Goal: Transaction & Acquisition: Book appointment/travel/reservation

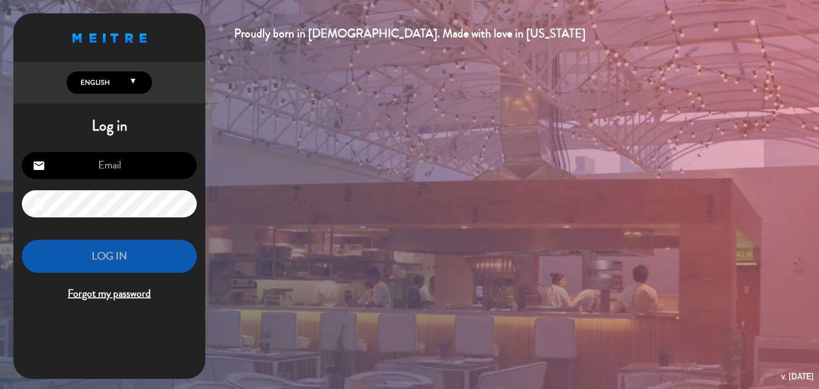
click at [124, 172] on input "email" at bounding box center [109, 165] width 175 height 27
type input "[EMAIL_ADDRESS][DOMAIN_NAME]"
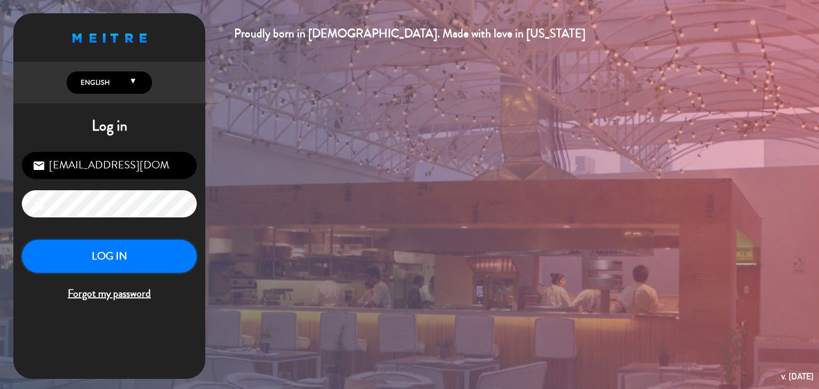
click at [106, 249] on button "LOG IN" at bounding box center [109, 257] width 175 height 34
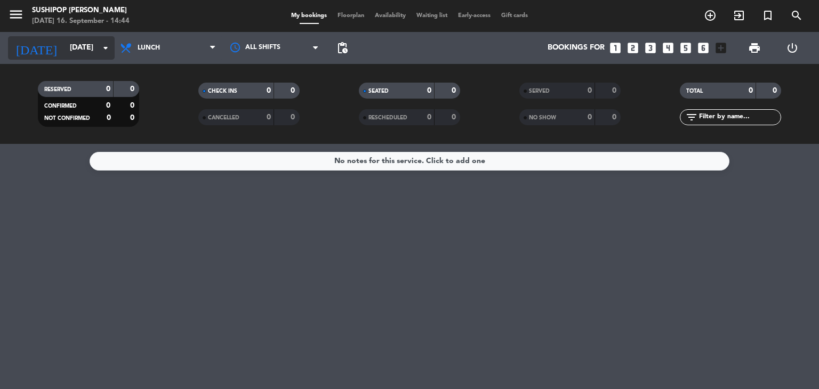
click at [103, 47] on icon "arrow_drop_down" at bounding box center [105, 48] width 13 height 13
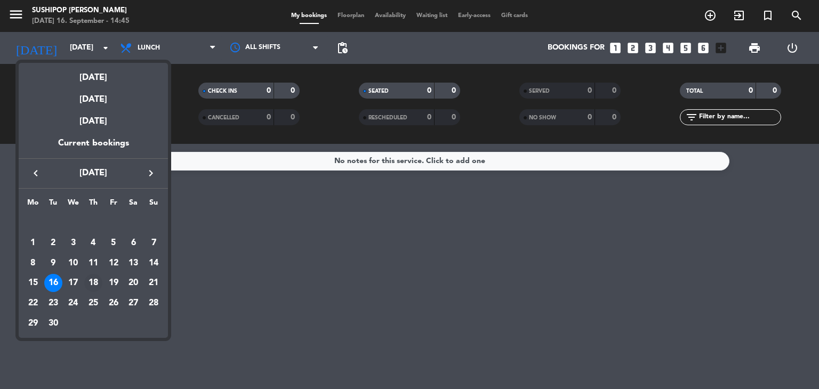
click at [100, 286] on div "18" at bounding box center [93, 283] width 18 height 18
type input "[DATE]"
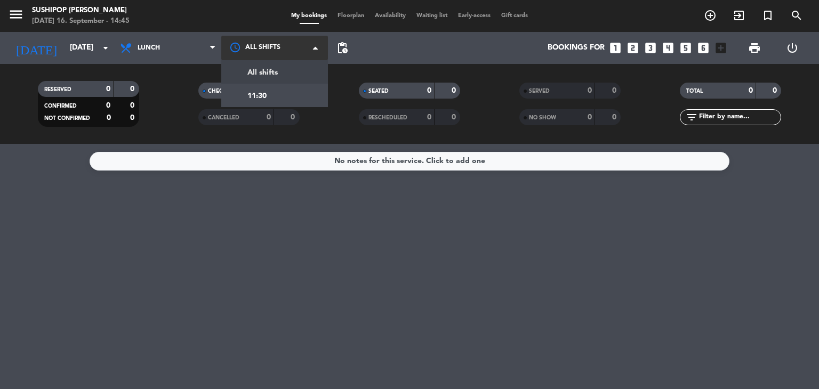
click at [262, 46] on div at bounding box center [274, 48] width 107 height 24
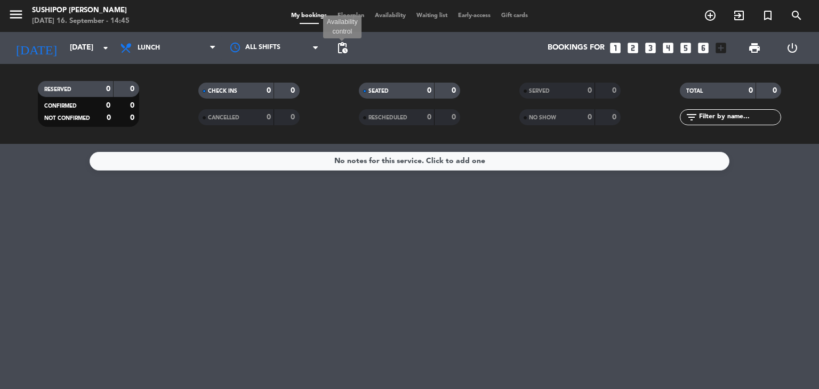
click at [342, 49] on span "pending_actions" at bounding box center [342, 48] width 13 height 13
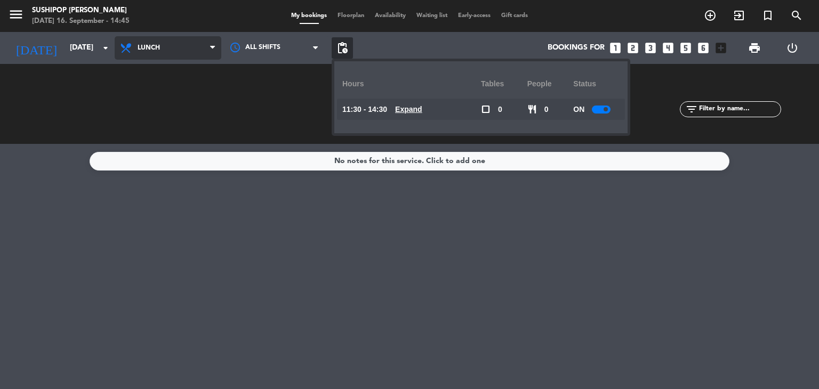
click at [169, 50] on span "Lunch" at bounding box center [168, 47] width 107 height 23
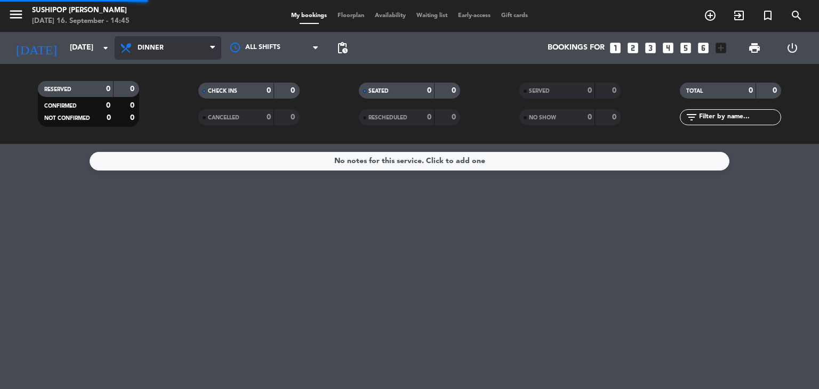
click at [184, 116] on div "menu Sushipop [PERSON_NAME] [DATE] 16. September - 14:45 My bookings Floorplan …" at bounding box center [409, 72] width 819 height 144
click at [175, 44] on span "Dinner" at bounding box center [168, 47] width 107 height 23
click at [186, 110] on div "menu Sushipop [PERSON_NAME] [DATE] 16. September - 14:45 My bookings Floorplan …" at bounding box center [409, 72] width 819 height 144
click at [388, 166] on div "No notes for this service. Click to add one" at bounding box center [409, 161] width 151 height 12
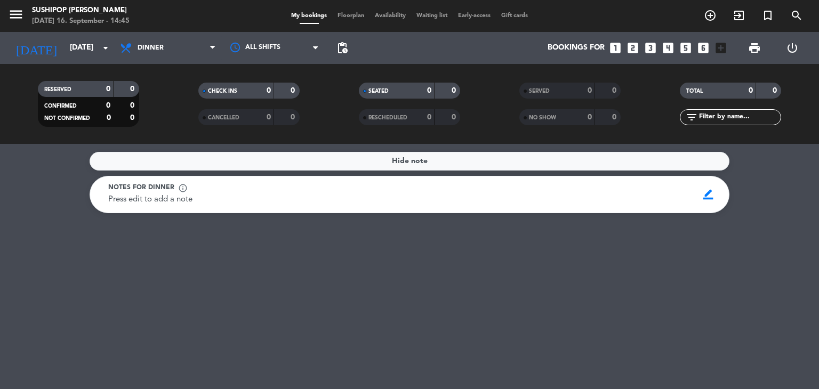
click at [388, 166] on div "Hide note" at bounding box center [410, 161] width 640 height 19
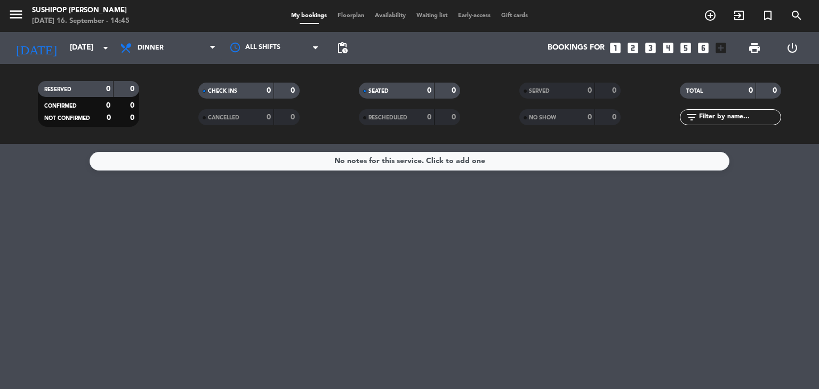
click at [130, 22] on div "[DATE] 16. September - 14:45" at bounding box center [81, 21] width 98 height 11
click at [98, 16] on div "[DATE] 16. September - 14:45" at bounding box center [81, 21] width 98 height 11
click at [20, 14] on icon "menu" at bounding box center [16, 14] width 16 height 16
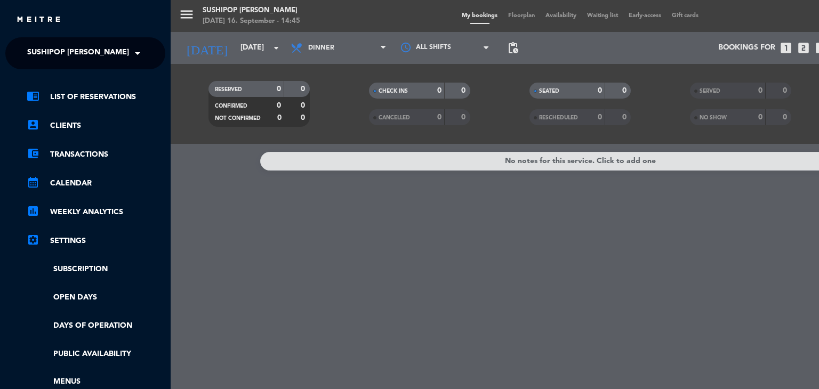
click at [713, 15] on div "menu Sushipop [PERSON_NAME] [DATE] 16. September - 14:45 My bookings Floorplan …" at bounding box center [580, 194] width 819 height 389
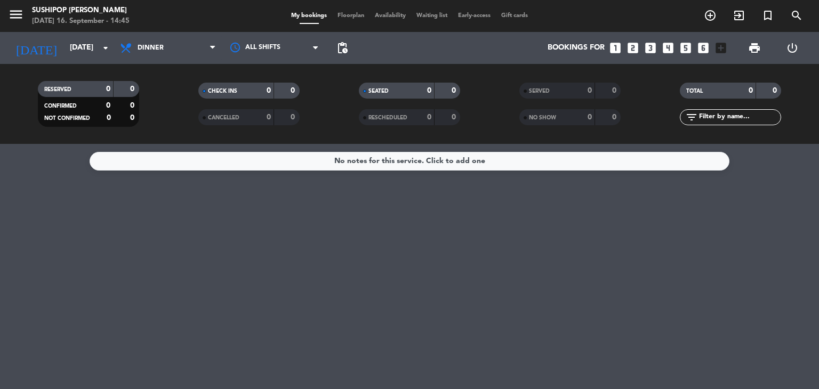
click at [636, 50] on icon "looks_two" at bounding box center [633, 48] width 14 height 14
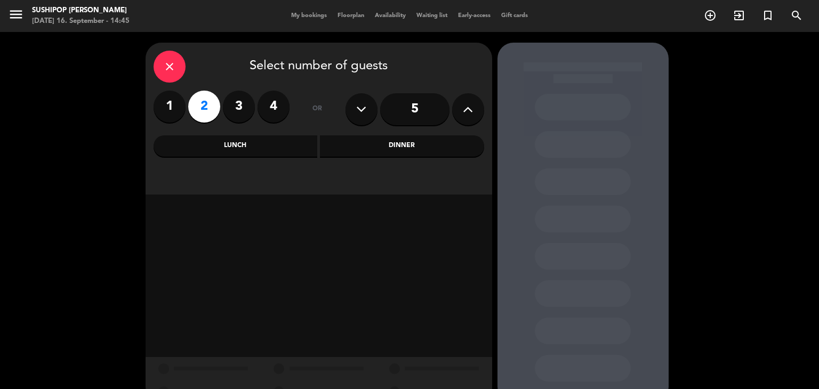
click at [395, 148] on div "Dinner" at bounding box center [402, 145] width 164 height 21
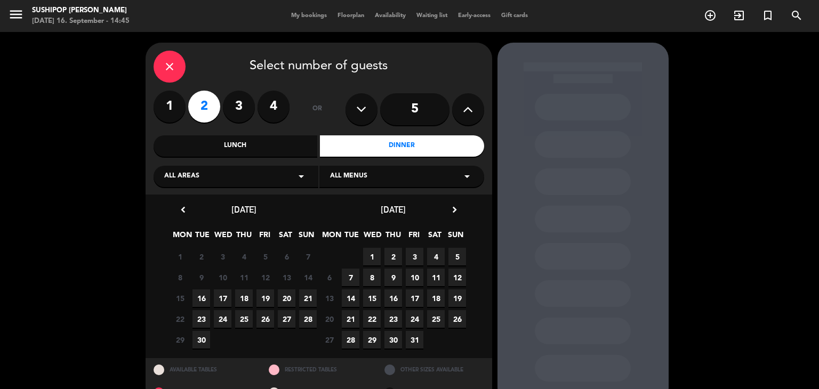
click at [244, 301] on span "18" at bounding box center [244, 299] width 18 height 18
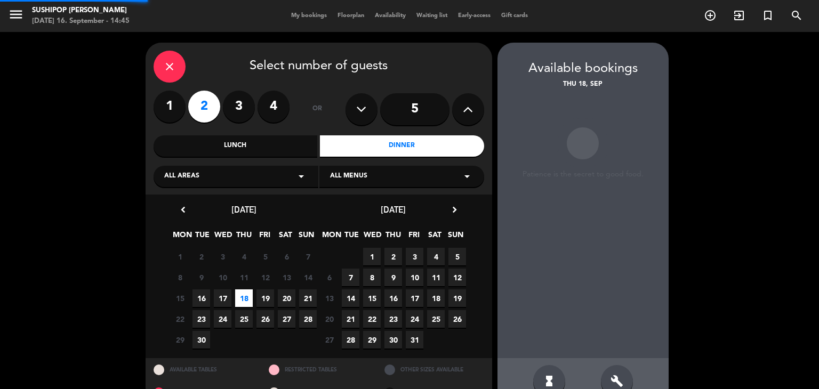
scroll to position [25, 0]
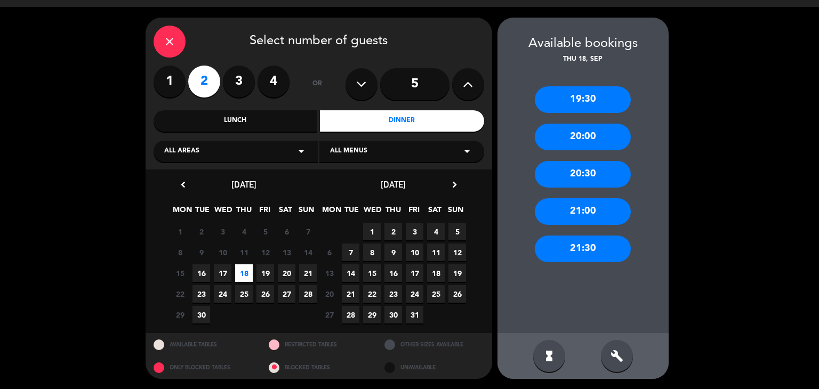
click at [612, 169] on div "20:30" at bounding box center [583, 174] width 96 height 27
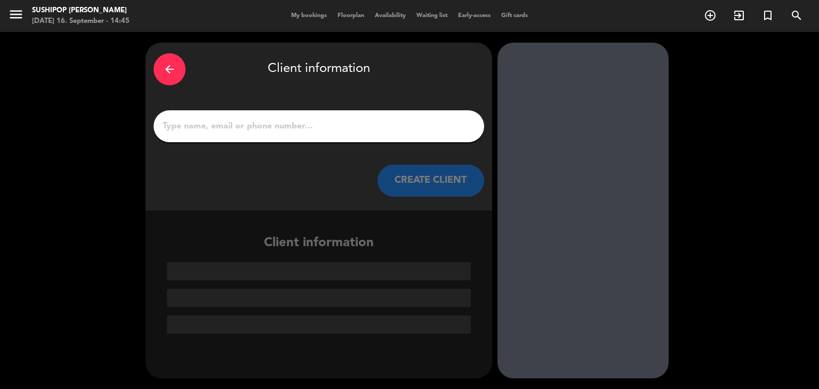
click at [297, 124] on input "1" at bounding box center [319, 126] width 315 height 15
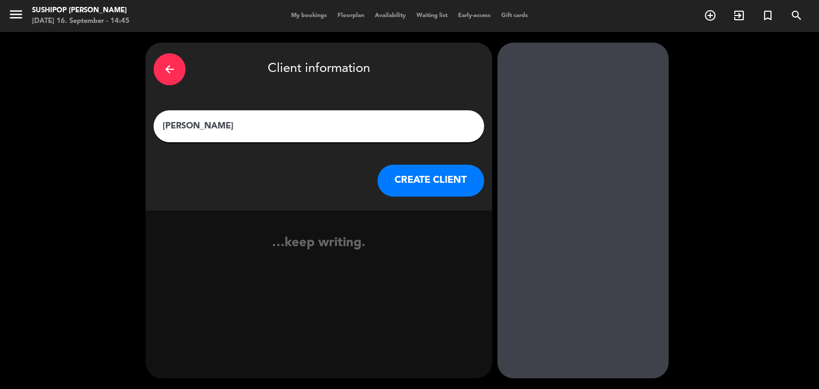
type input "[PERSON_NAME]"
click at [397, 185] on button "CREATE CLIENT" at bounding box center [431, 181] width 107 height 32
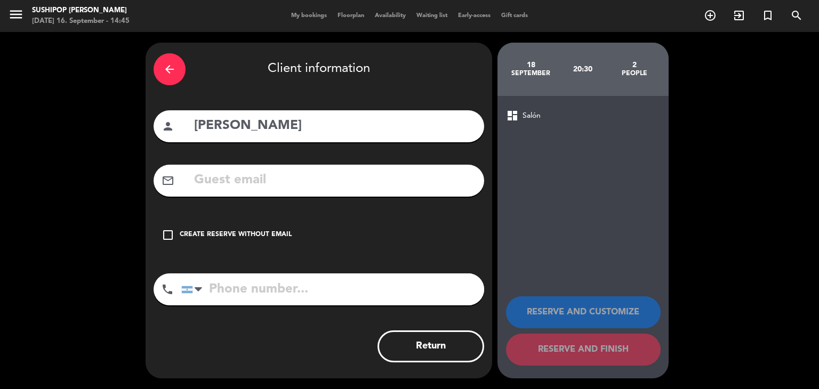
click at [273, 286] on input "tel" at bounding box center [332, 290] width 303 height 32
type input "1137659326"
click at [173, 236] on icon "check_box_outline_blank" at bounding box center [168, 235] width 13 height 13
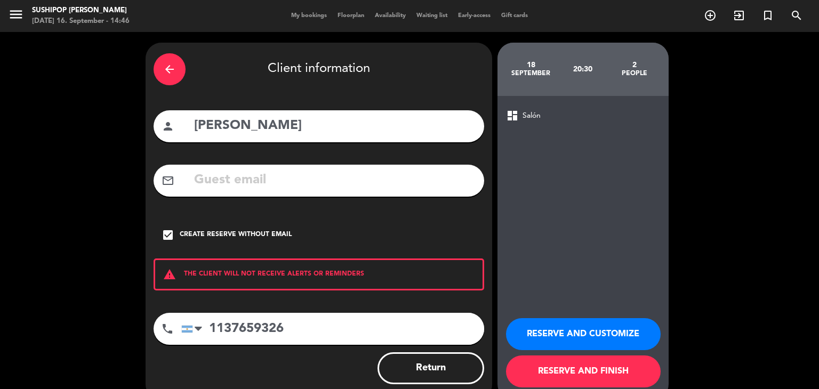
click at [563, 344] on button "RESERVE AND CUSTOMIZE" at bounding box center [583, 334] width 155 height 32
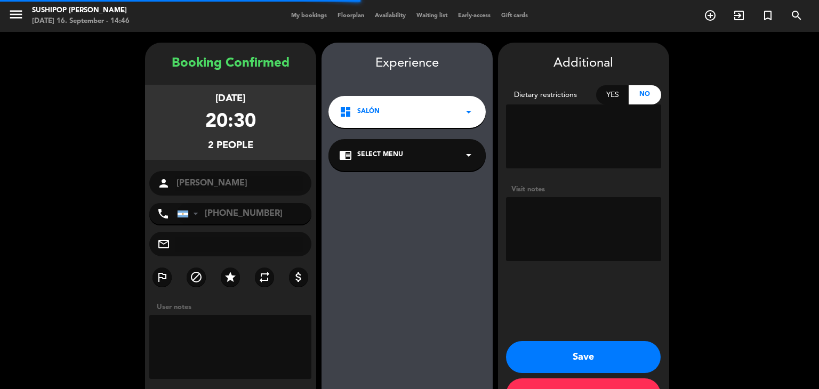
scroll to position [37, 0]
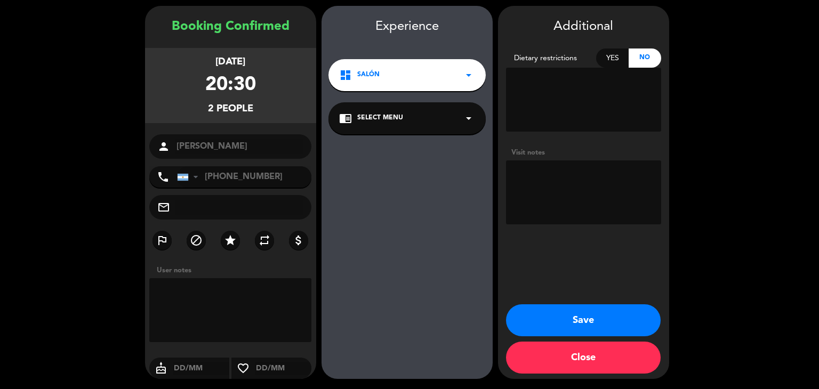
click at [593, 328] on button "Save" at bounding box center [583, 321] width 155 height 32
